Goal: Task Accomplishment & Management: Use online tool/utility

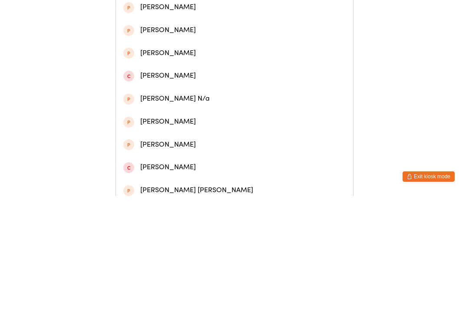
type input "[PERSON_NAME]"
click at [149, 44] on div "[PERSON_NAME]" at bounding box center [234, 41] width 222 height 12
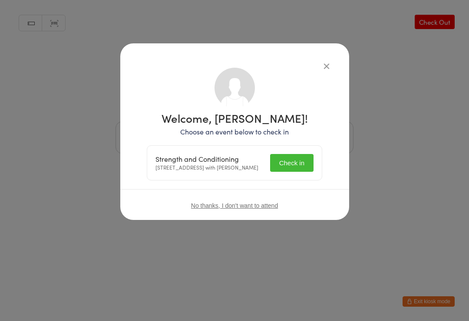
click at [296, 164] on button "Check in" at bounding box center [291, 163] width 43 height 18
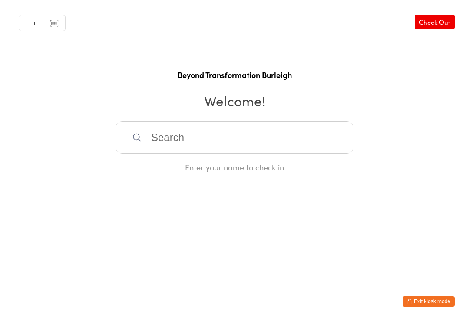
click at [170, 139] on input "search" at bounding box center [234, 138] width 238 height 32
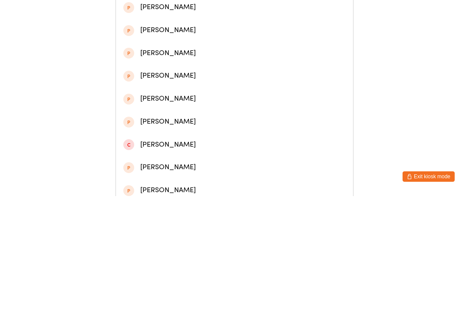
type input "[PERSON_NAME]"
click at [163, 67] on div "[PERSON_NAME] Tree" at bounding box center [234, 64] width 222 height 12
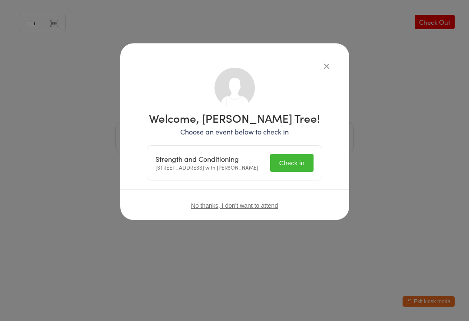
click at [290, 166] on button "Check in" at bounding box center [291, 163] width 43 height 18
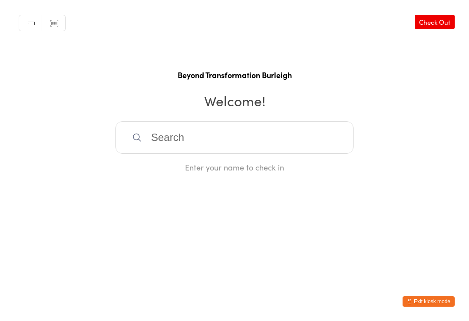
click at [318, 136] on input "search" at bounding box center [234, 138] width 238 height 32
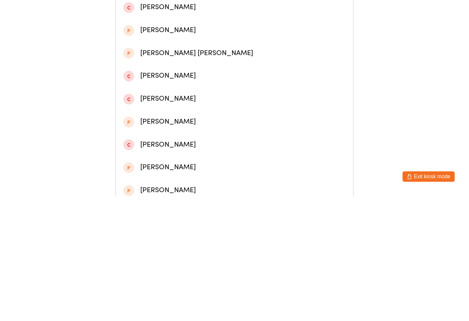
type input "[PERSON_NAME] [PERSON_NAME]"
click at [191, 44] on div "[PERSON_NAME] [PERSON_NAME]" at bounding box center [234, 41] width 222 height 12
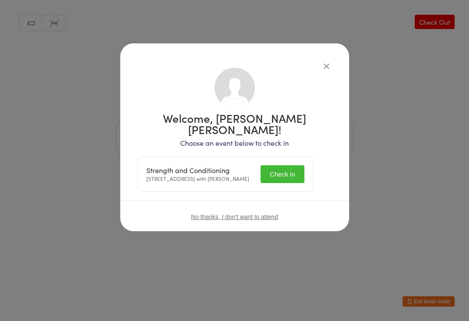
click at [304, 166] on button "Check in" at bounding box center [282, 174] width 43 height 18
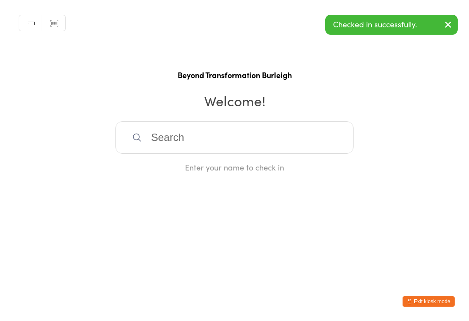
click at [258, 145] on input "search" at bounding box center [234, 138] width 238 height 32
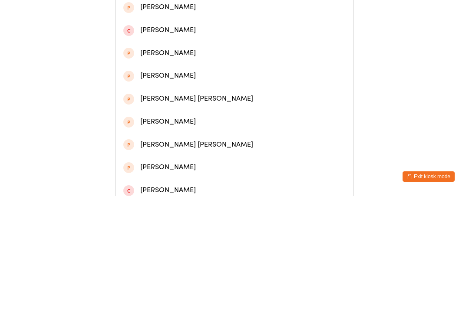
type input "[PERSON_NAME]"
click at [228, 61] on div "[PERSON_NAME]" at bounding box center [234, 63] width 237 height 23
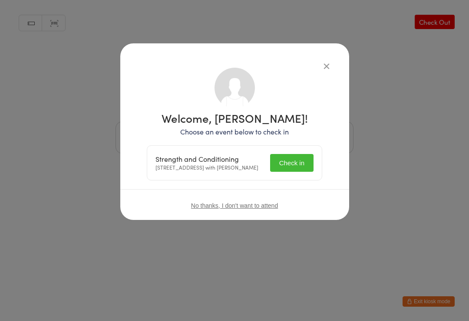
click at [298, 172] on button "Check in" at bounding box center [291, 163] width 43 height 18
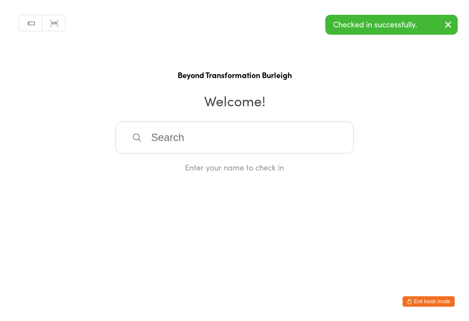
click at [195, 147] on input "search" at bounding box center [234, 138] width 238 height 32
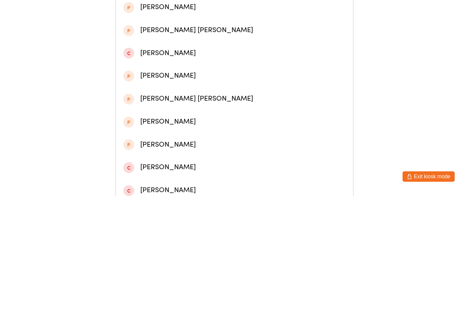
type input "[PERSON_NAME]"
click at [182, 98] on div "[PERSON_NAME]" at bounding box center [234, 86] width 237 height 23
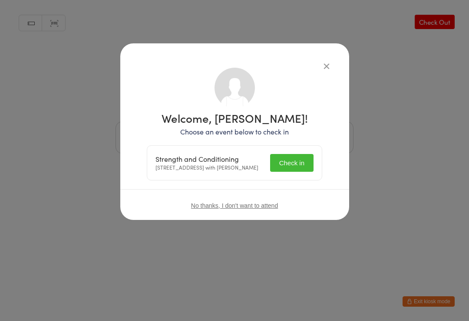
click at [301, 172] on button "Check in" at bounding box center [291, 163] width 43 height 18
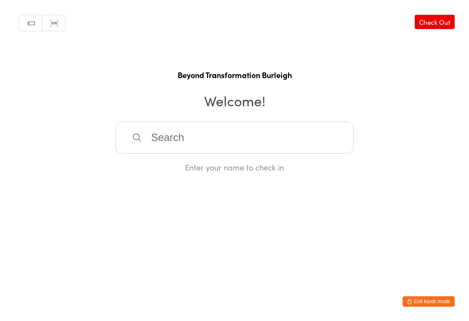
click at [247, 144] on input "search" at bounding box center [234, 138] width 238 height 32
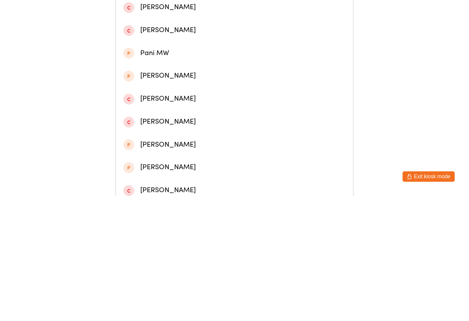
type input "Pat"
click at [235, 43] on div "[PERSON_NAME]" at bounding box center [234, 41] width 222 height 12
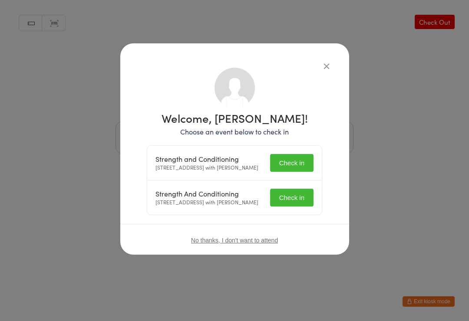
click at [293, 165] on button "Check in" at bounding box center [291, 163] width 43 height 18
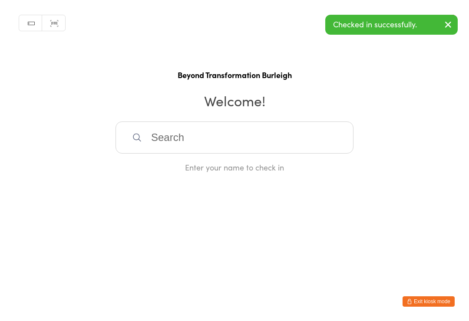
click at [262, 139] on input "search" at bounding box center [234, 138] width 238 height 32
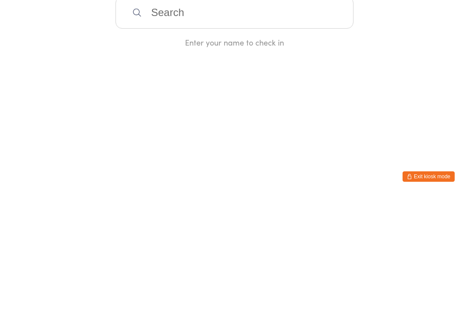
type input "P"
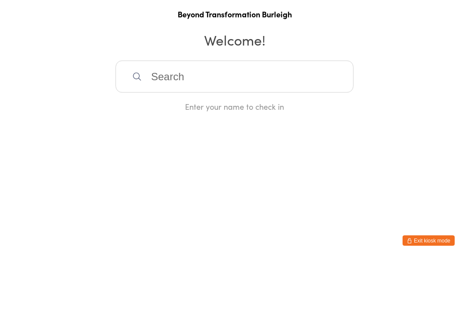
click at [192, 122] on input "search" at bounding box center [234, 138] width 238 height 32
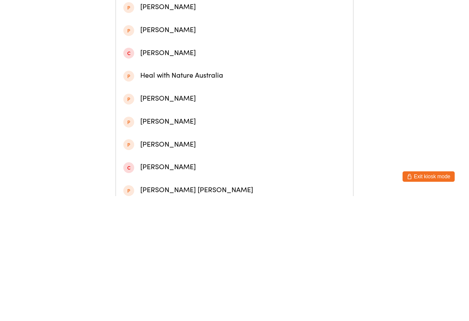
type input "With"
click at [174, 63] on div "[PERSON_NAME]" at bounding box center [234, 64] width 222 height 12
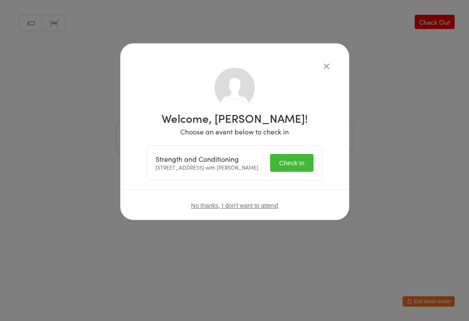
click at [293, 165] on button "Check in" at bounding box center [291, 163] width 43 height 18
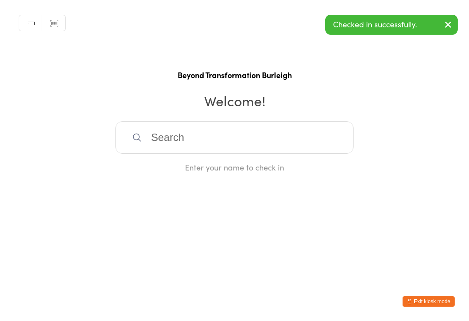
click at [198, 135] on input "search" at bounding box center [234, 138] width 238 height 32
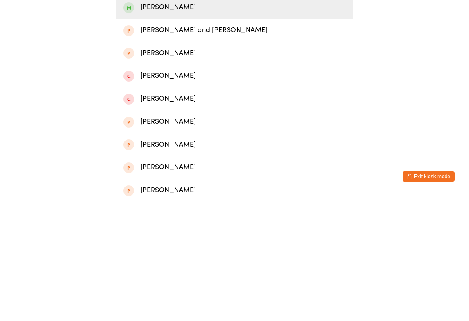
type input "[PERSON_NAME]"
click at [190, 136] on div "[PERSON_NAME]" at bounding box center [234, 132] width 222 height 12
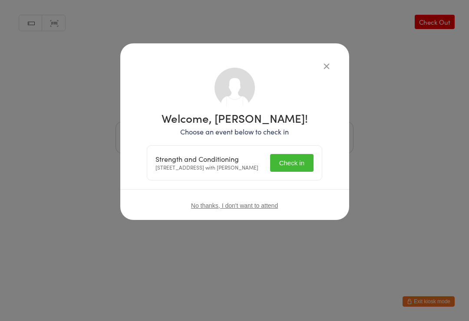
click at [297, 161] on button "Check in" at bounding box center [291, 163] width 43 height 18
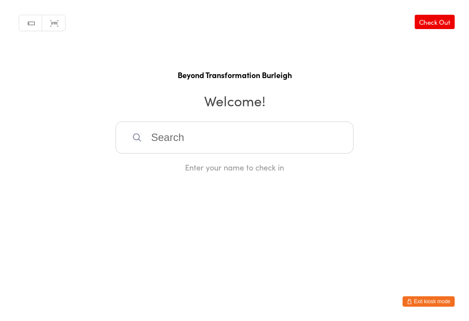
click at [319, 137] on input "search" at bounding box center [234, 138] width 238 height 32
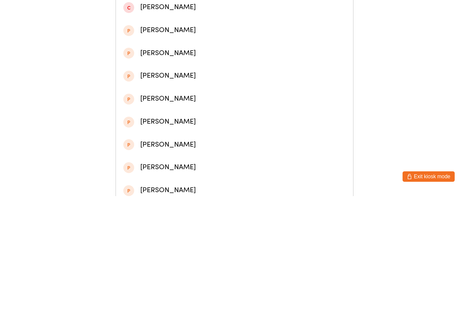
type input "[PERSON_NAME]"
click at [305, 41] on div "[PERSON_NAME]" at bounding box center [234, 41] width 222 height 12
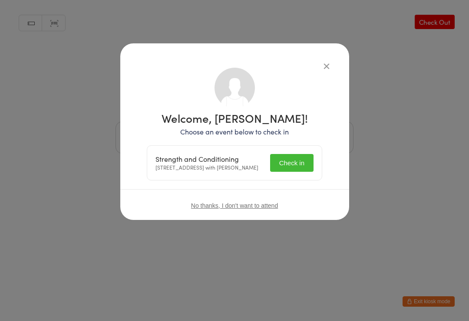
click at [301, 157] on button "Check in" at bounding box center [291, 163] width 43 height 18
